Goal: Task Accomplishment & Management: Use online tool/utility

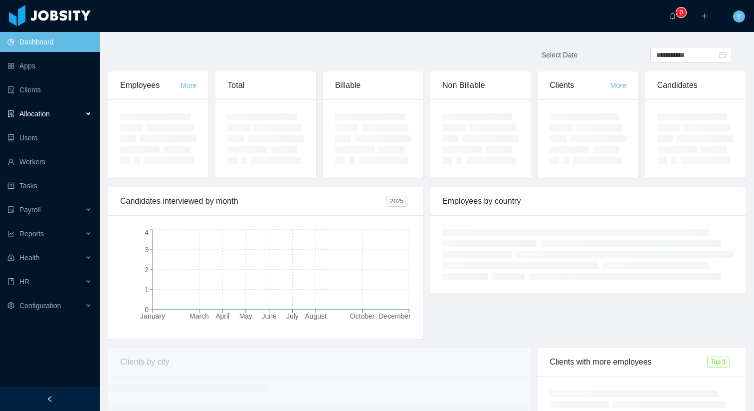
click at [57, 113] on div "Allocation" at bounding box center [50, 114] width 100 height 20
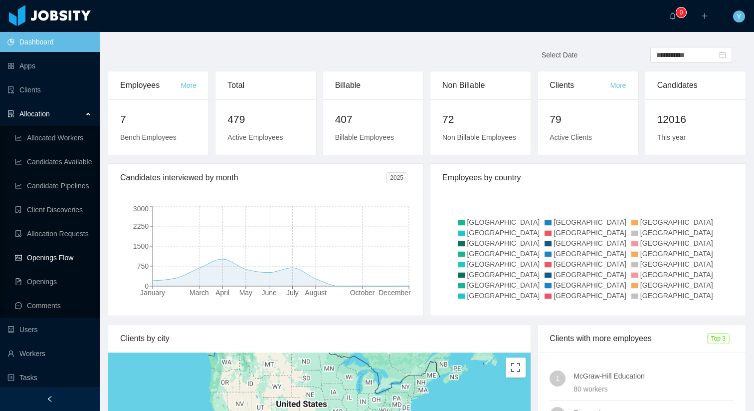
click at [36, 259] on link "Openings Flow" at bounding box center [53, 257] width 77 height 20
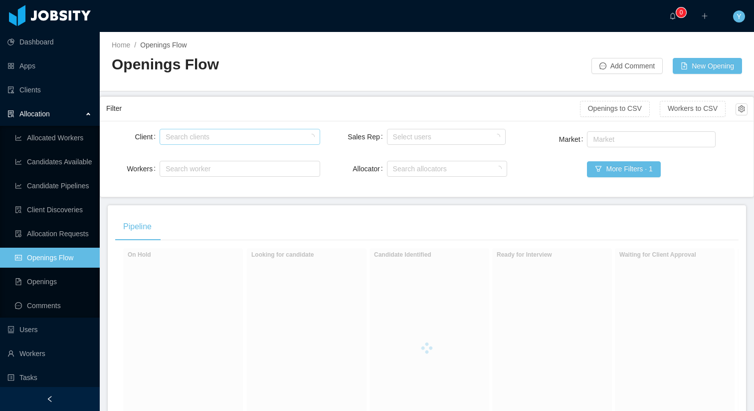
click at [231, 136] on div "Search clients" at bounding box center [238, 137] width 144 height 10
type input "******"
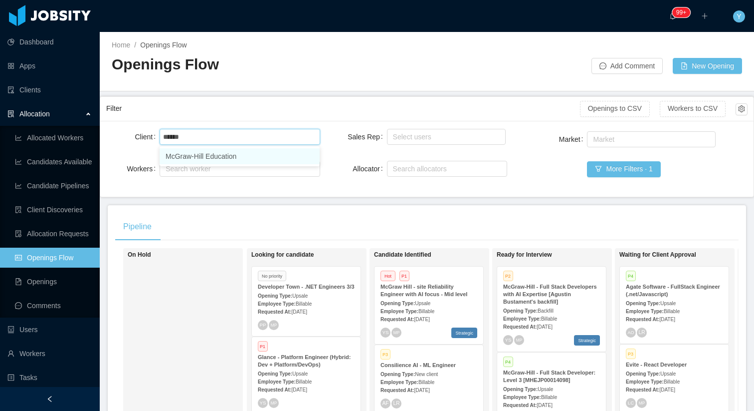
click at [264, 156] on li "McGraw-Hill Education" at bounding box center [240, 156] width 160 height 16
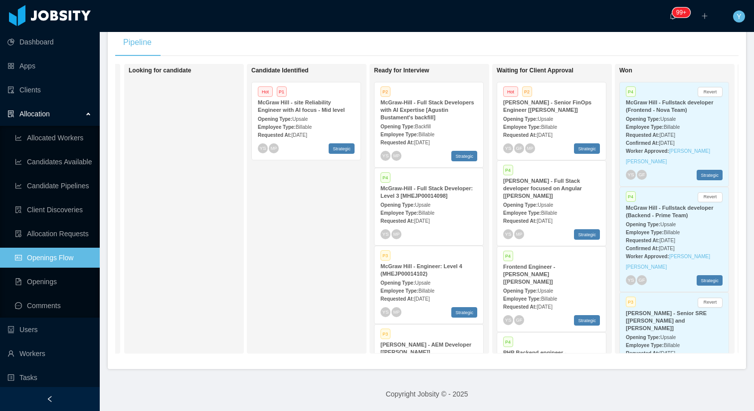
click at [436, 209] on div "Opening Type: Upsale" at bounding box center [429, 204] width 97 height 10
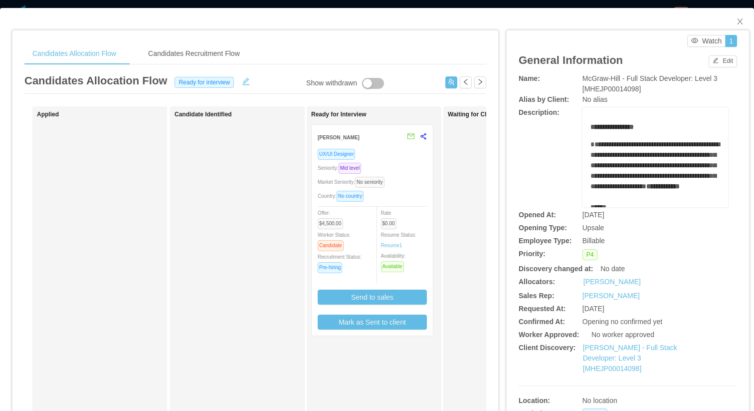
click at [427, 182] on div "Market Seniority: No seniority" at bounding box center [372, 181] width 109 height 11
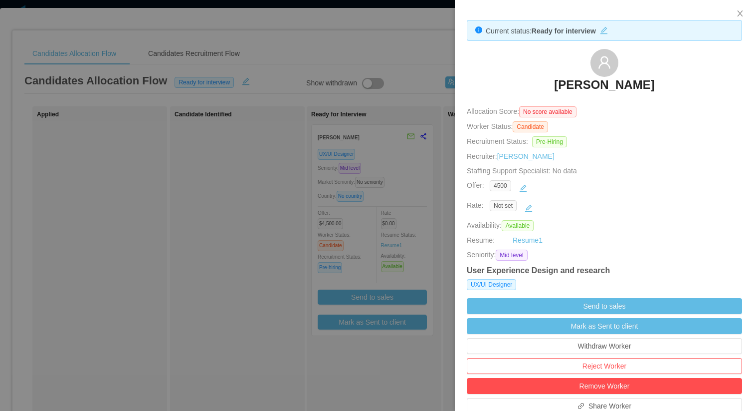
click at [590, 83] on h3 "[PERSON_NAME]" at bounding box center [604, 85] width 100 height 16
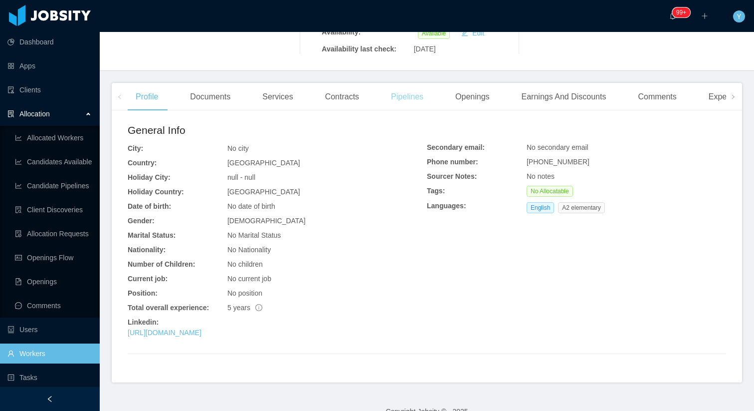
scroll to position [212, 0]
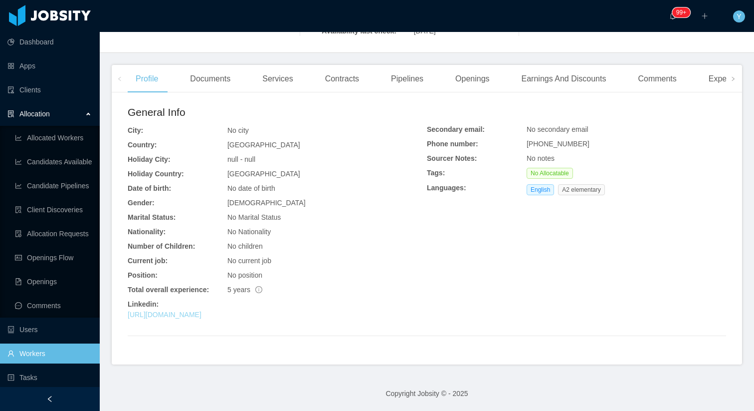
click at [202, 318] on link "[URL][DOMAIN_NAME]" at bounding box center [165, 314] width 74 height 8
click at [29, 259] on link "Openings Flow" at bounding box center [53, 257] width 77 height 20
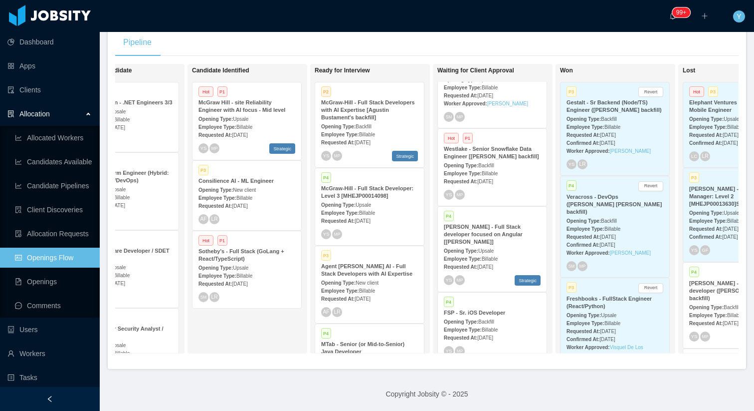
scroll to position [485, 0]
click at [512, 159] on strong "Westlake - Senior Snowflake Data Engineer [[PERSON_NAME] backfill]" at bounding box center [491, 151] width 95 height 13
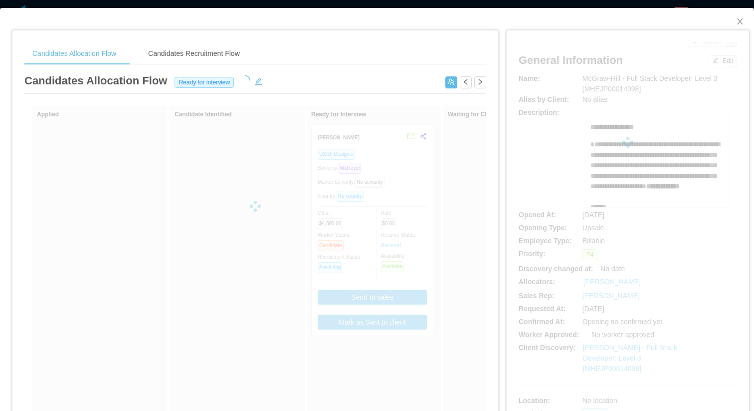
click at [512, 176] on div "**********" at bounding box center [628, 251] width 242 height 443
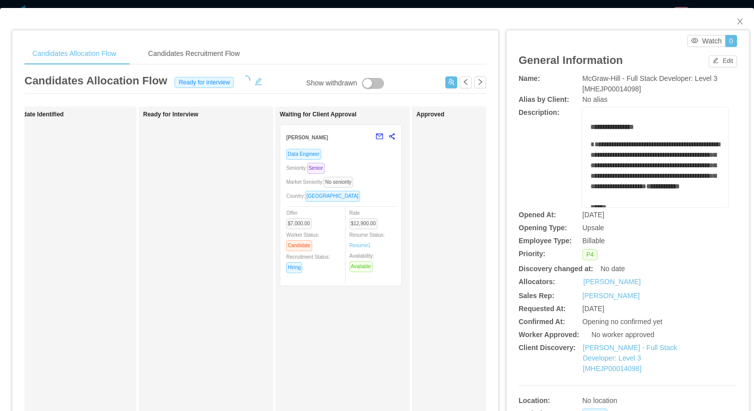
scroll to position [0, 186]
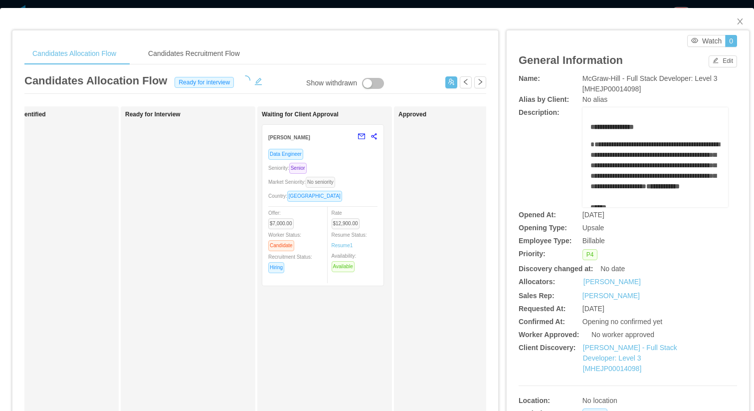
click at [332, 185] on span "No seniority" at bounding box center [320, 182] width 29 height 11
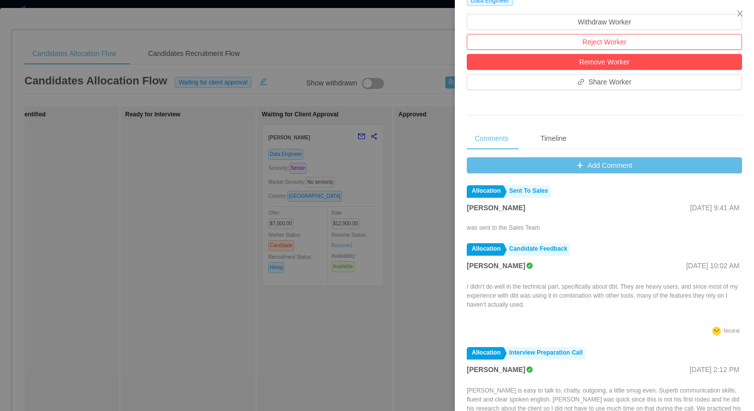
scroll to position [323, 0]
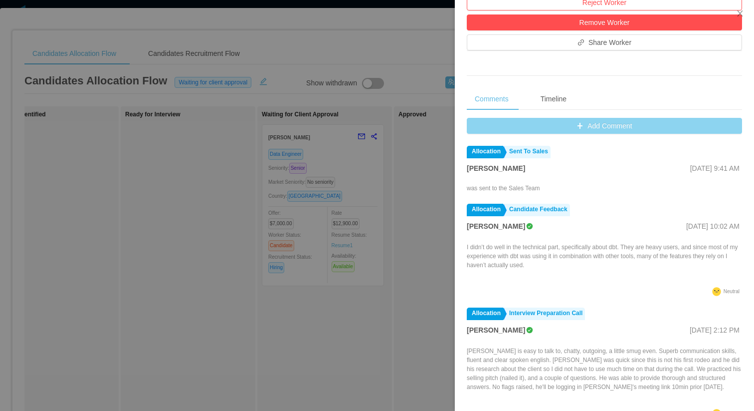
click at [571, 125] on button "Add Comment" at bounding box center [604, 126] width 275 height 16
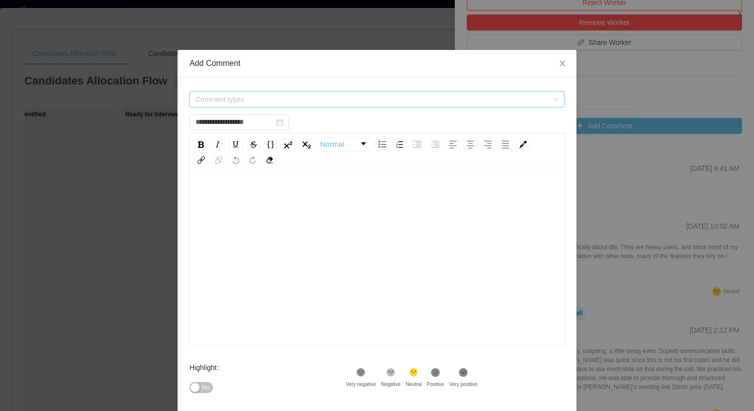
click at [265, 96] on span "Comment types" at bounding box center [372, 99] width 352 height 10
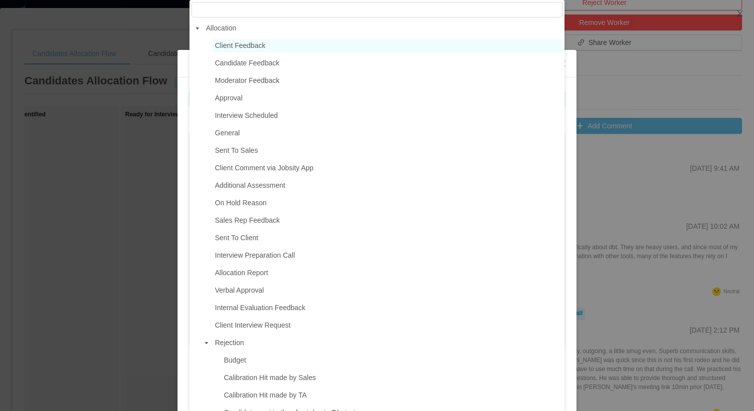
click at [241, 43] on span "Client Feedback" at bounding box center [240, 45] width 50 height 8
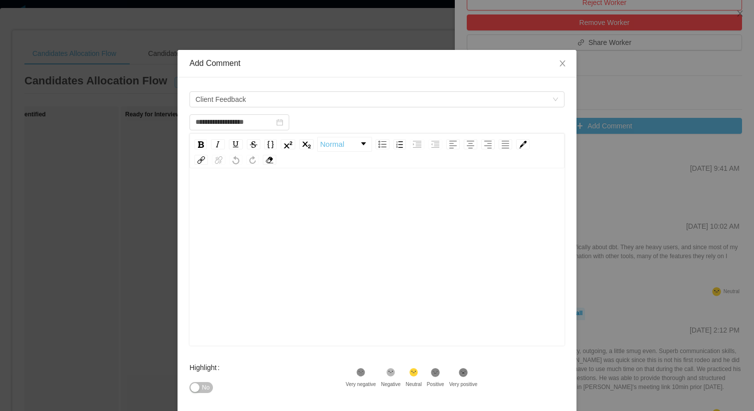
click at [262, 278] on div "rdw-editor" at bounding box center [378, 272] width 360 height 175
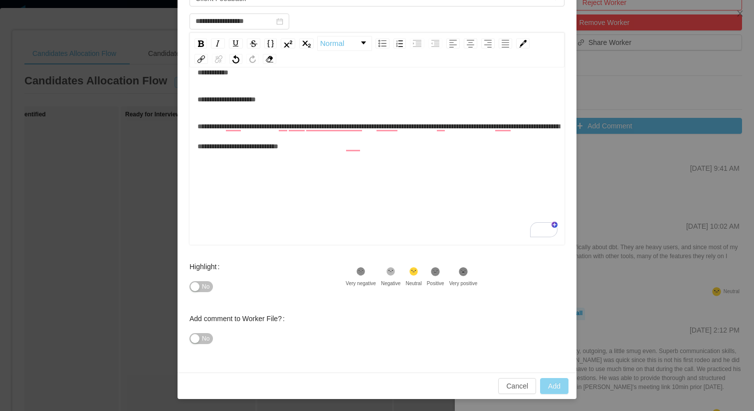
scroll to position [22, 0]
click at [557, 386] on button "Add" at bounding box center [554, 386] width 28 height 16
type input "**********"
